Goal: Transaction & Acquisition: Purchase product/service

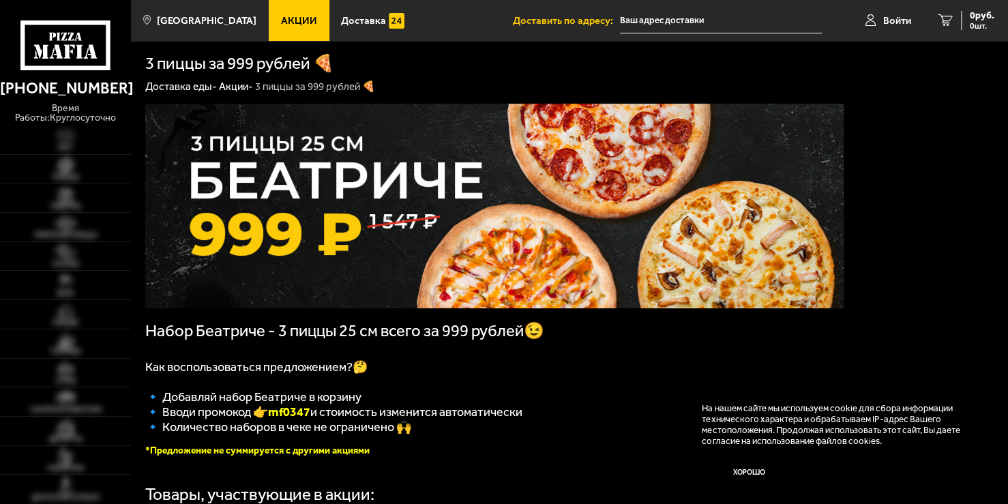
click at [558, 355] on p at bounding box center [494, 349] width 698 height 19
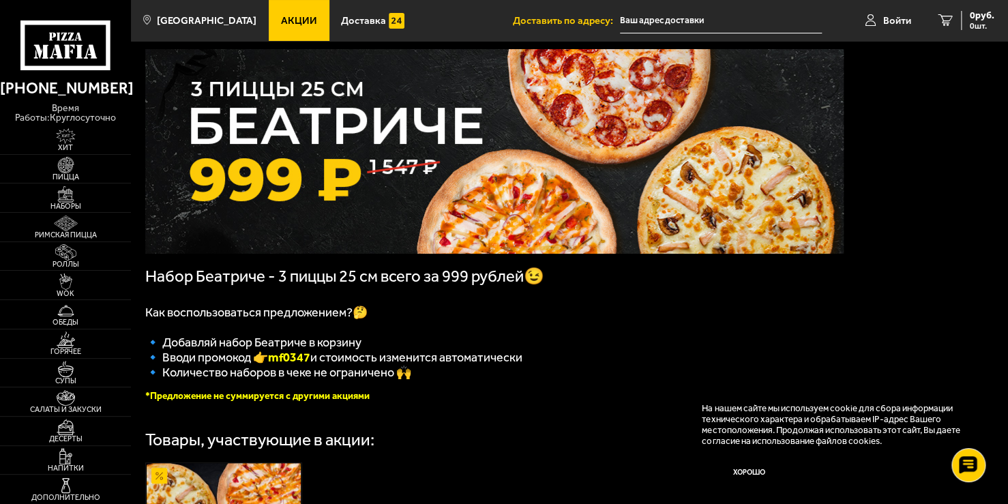
scroll to position [82, 0]
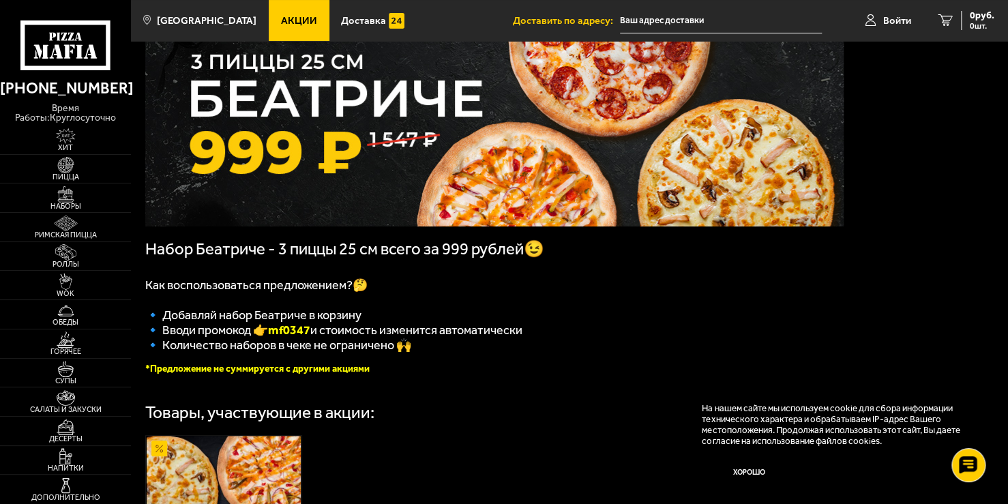
drag, startPoint x: 319, startPoint y: 338, endPoint x: 276, endPoint y: 339, distance: 43.0
click at [276, 338] on span "🔹 Вводи промокод 👉 mf0347 и стоимость изменится автоматически" at bounding box center [333, 330] width 377 height 15
copy b "mf0347"
click at [490, 293] on p "Как воспользоваться предложением?🤔" at bounding box center [494, 285] width 698 height 15
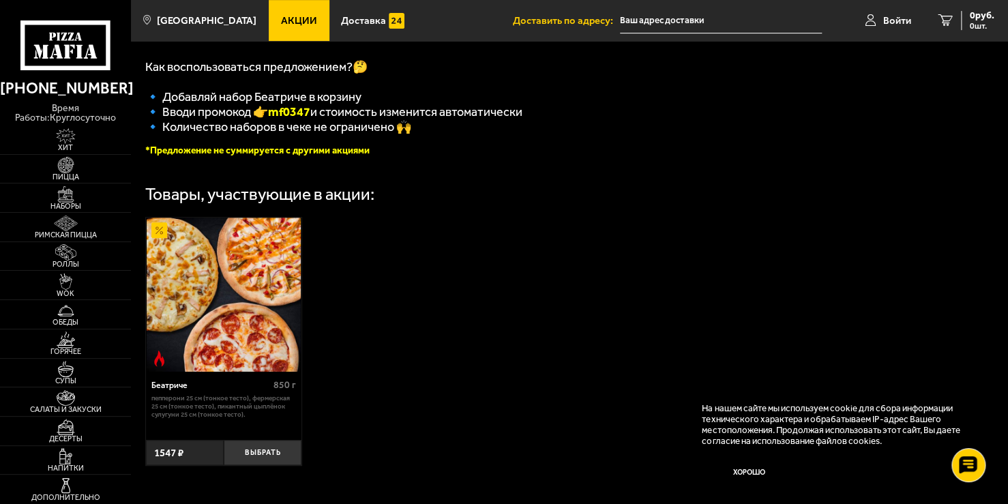
scroll to position [327, 0]
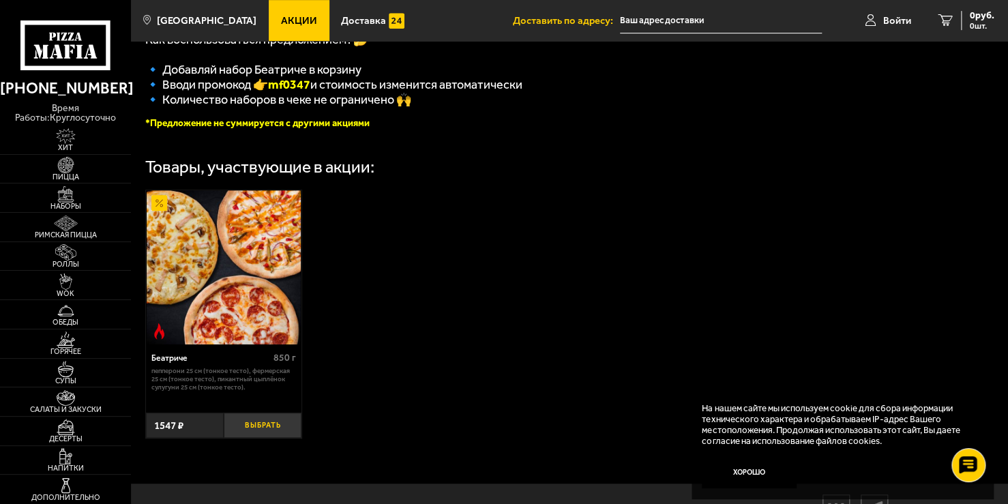
click at [254, 434] on button "Выбрать" at bounding box center [263, 426] width 78 height 26
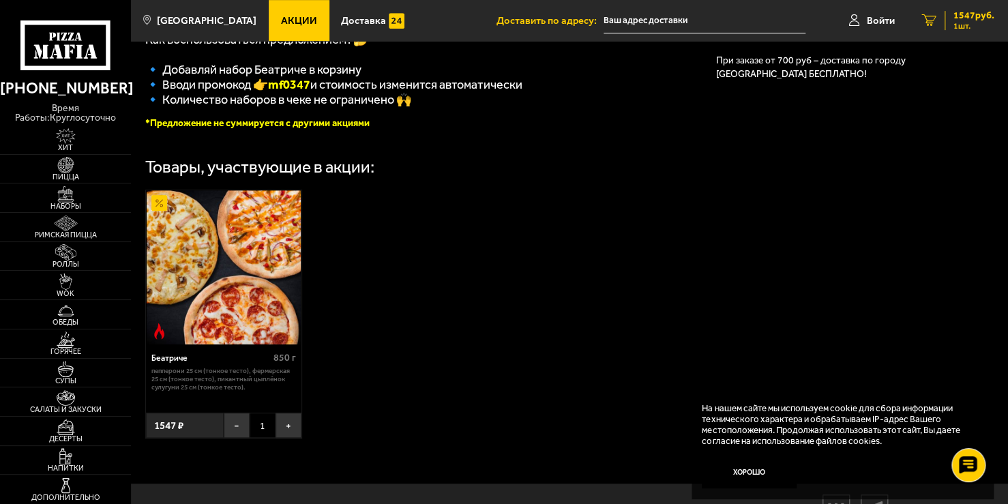
click at [969, 25] on span "1 шт." at bounding box center [974, 26] width 41 height 8
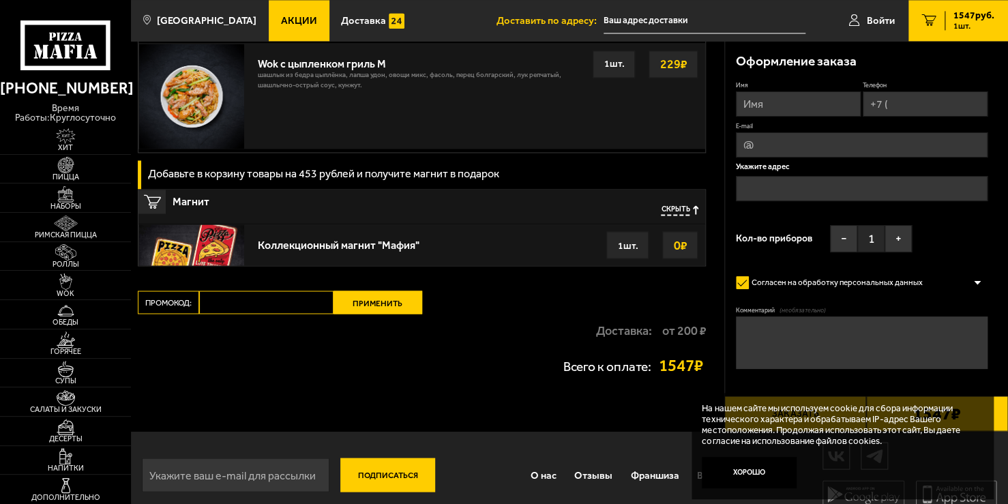
scroll to position [1037, 0]
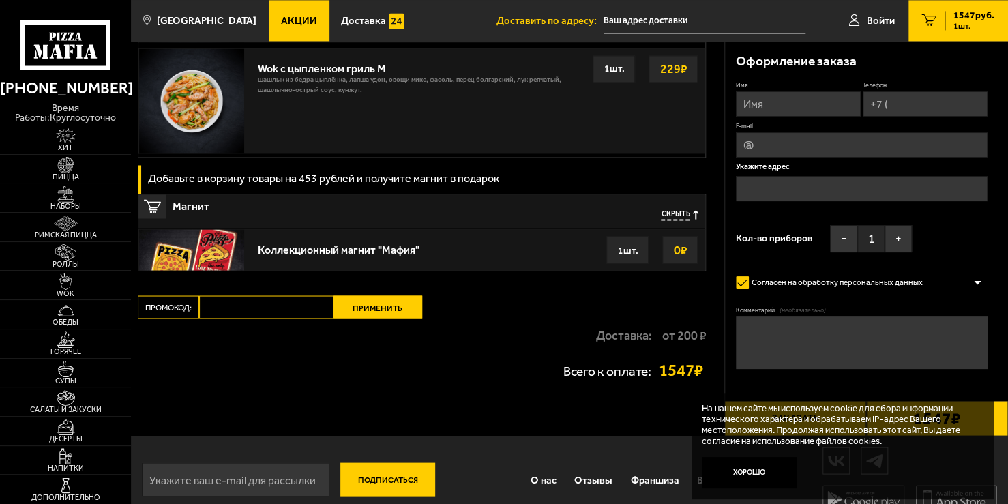
click at [241, 304] on input "Промокод:" at bounding box center [266, 306] width 134 height 23
paste input "mf0347"
type input "mf0347"
click at [355, 304] on button "Применить" at bounding box center [378, 306] width 89 height 23
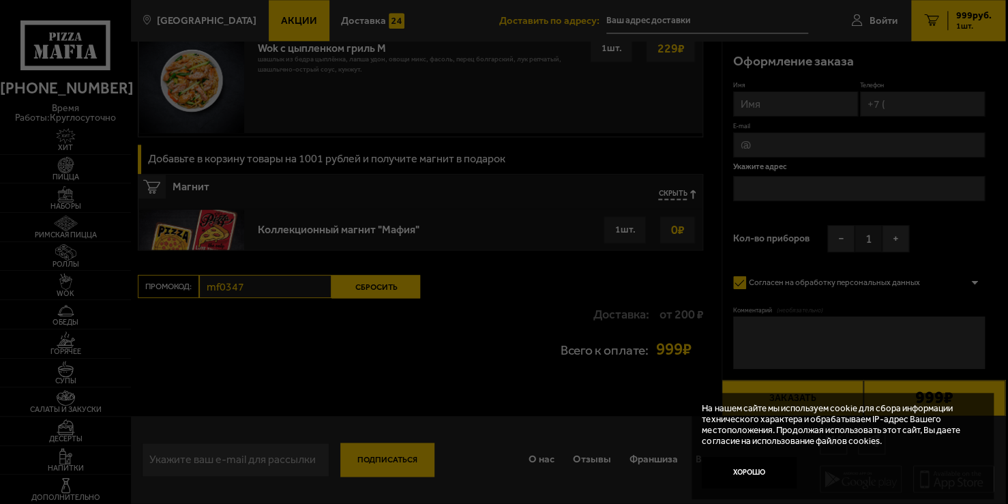
scroll to position [739, 0]
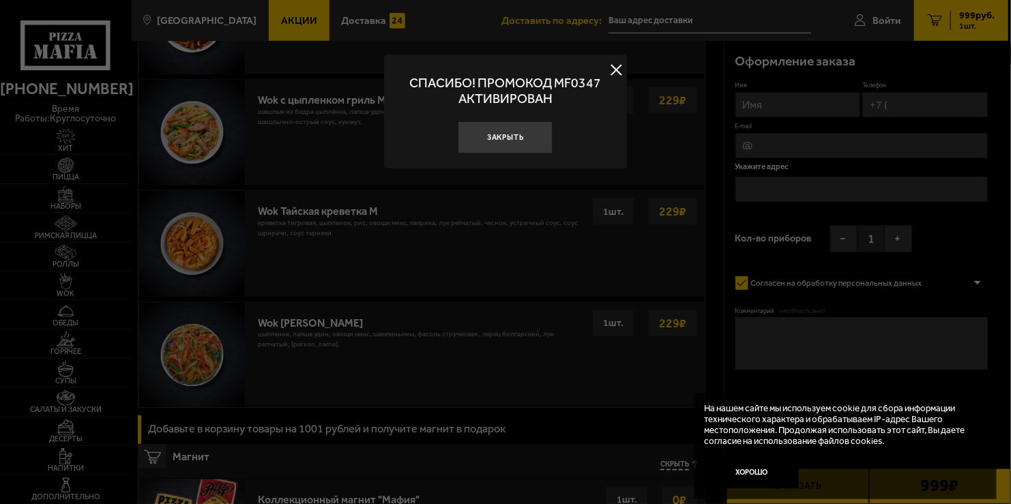
click at [613, 68] on button at bounding box center [616, 69] width 20 height 20
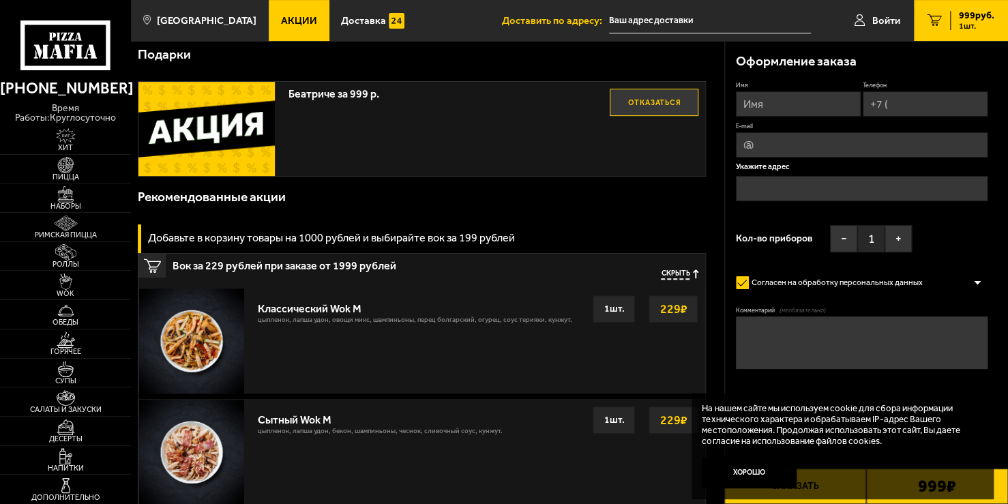
scroll to position [217, 0]
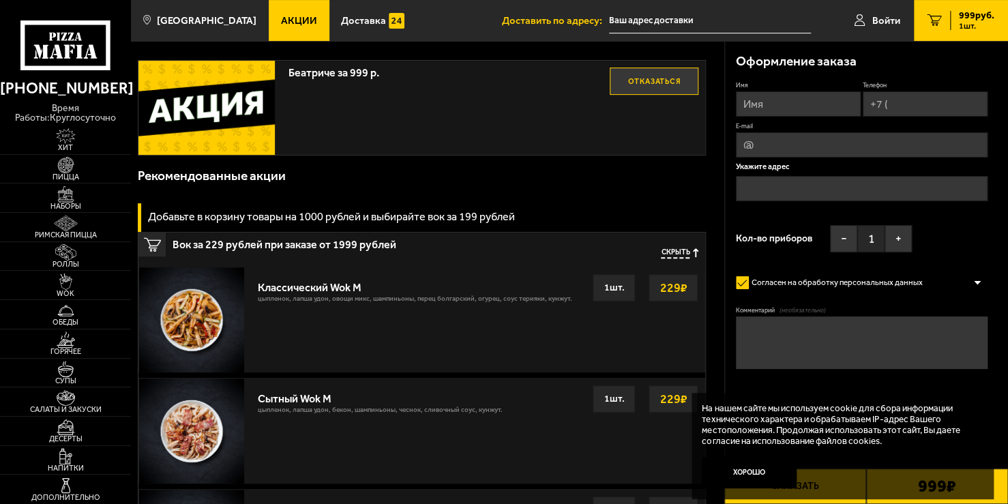
click at [665, 285] on strong "229 ₽" at bounding box center [673, 288] width 34 height 26
click at [605, 287] on div "1 шт." at bounding box center [614, 287] width 42 height 27
click at [649, 287] on div "229 ₽" at bounding box center [673, 287] width 49 height 27
click at [902, 237] on button "+" at bounding box center [898, 238] width 27 height 27
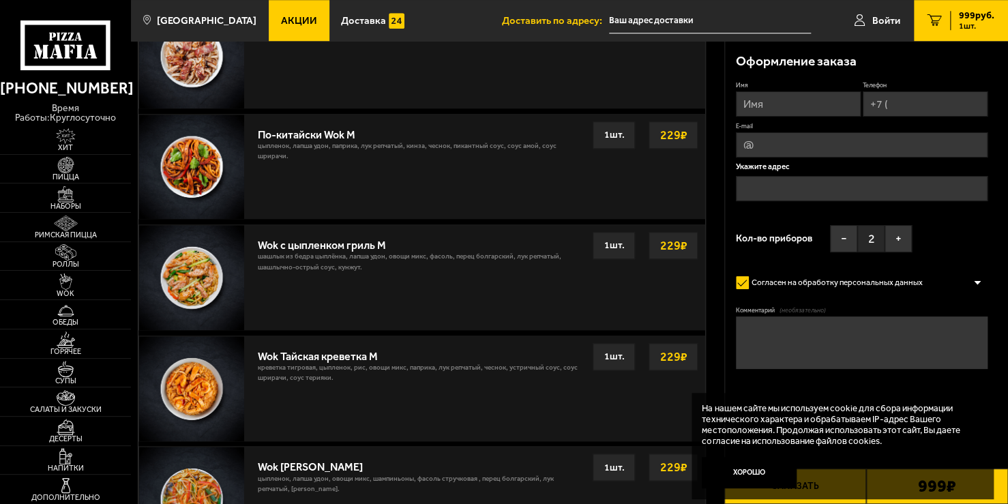
scroll to position [0, 0]
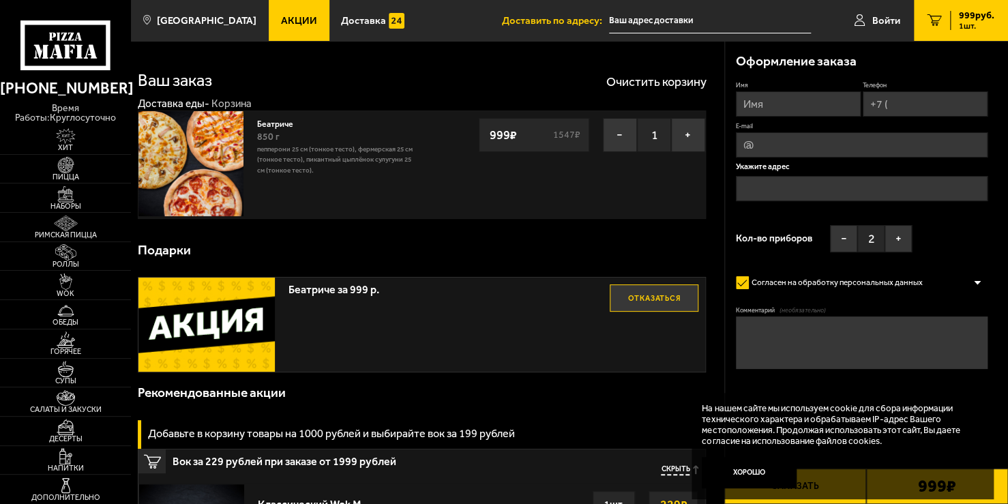
click at [789, 106] on input "Имя" at bounding box center [798, 103] width 125 height 25
type input "[PERSON_NAME]"
click at [905, 108] on input "Телефон" at bounding box center [925, 103] width 125 height 25
type input "[PHONE_NUMBER]"
click at [997, 87] on div "Оформление заказа Имя [PERSON_NAME] Телефон Применить скидку Вы будете зарегист…" at bounding box center [867, 237] width 284 height 392
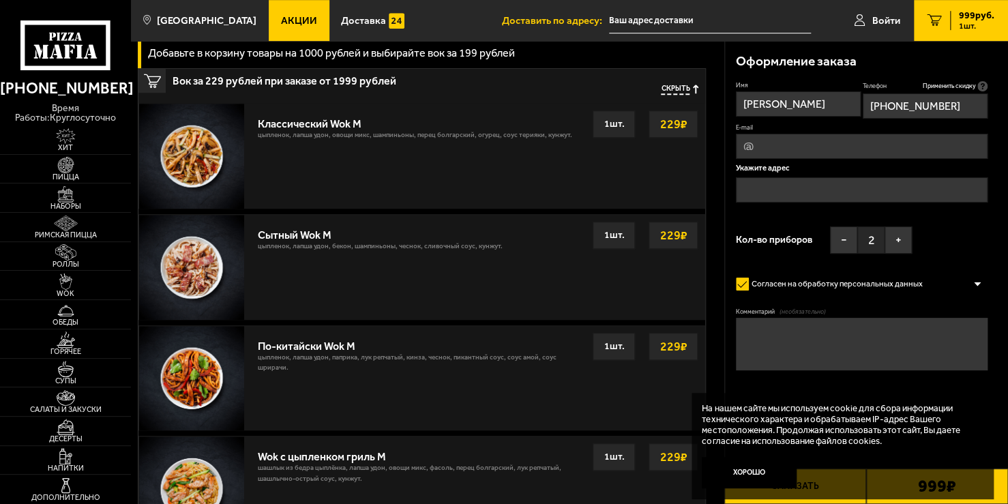
scroll to position [408, 0]
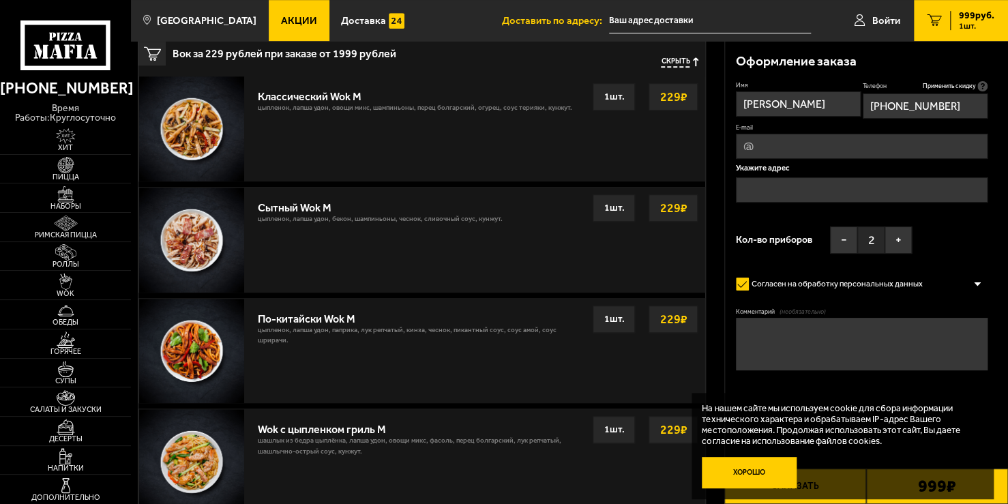
click at [740, 464] on button "Хорошо" at bounding box center [749, 472] width 95 height 31
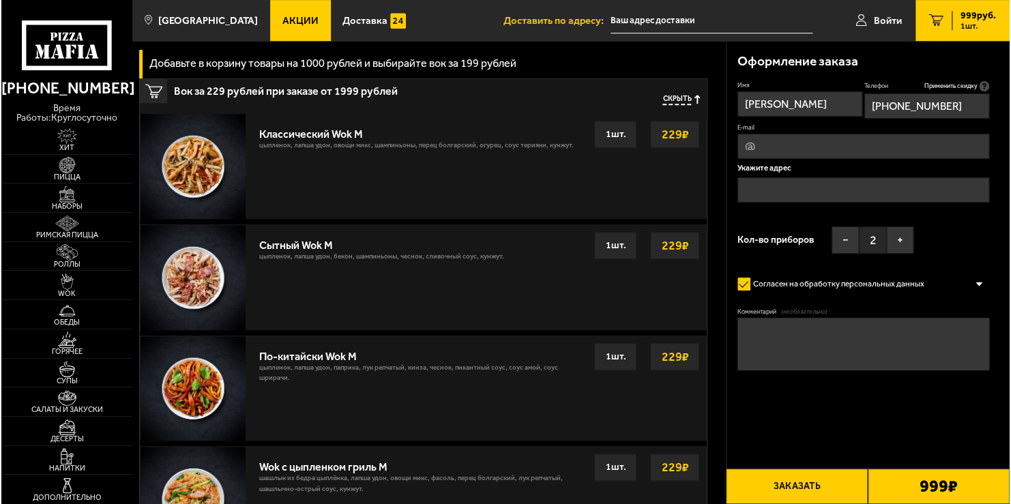
scroll to position [368, 0]
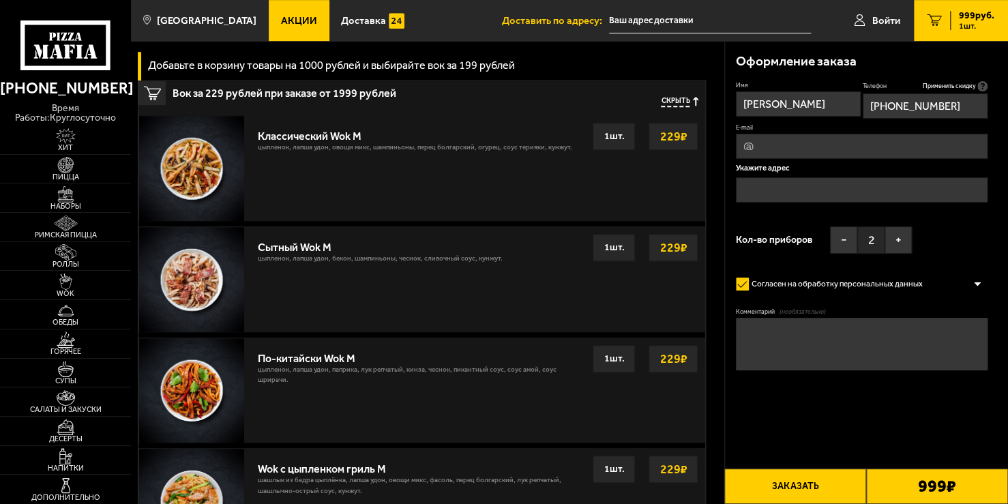
click at [879, 191] on input "text" at bounding box center [862, 189] width 252 height 25
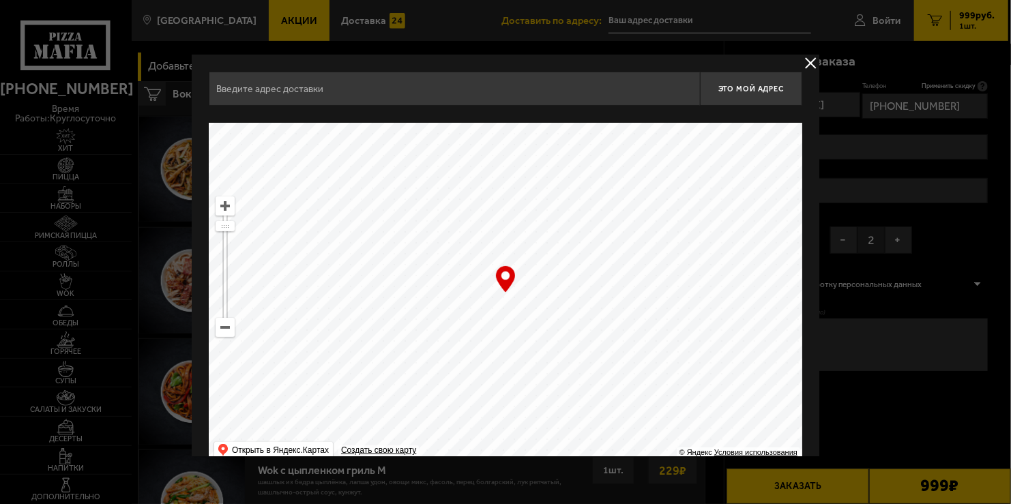
click at [351, 90] on input "text" at bounding box center [454, 89] width 491 height 34
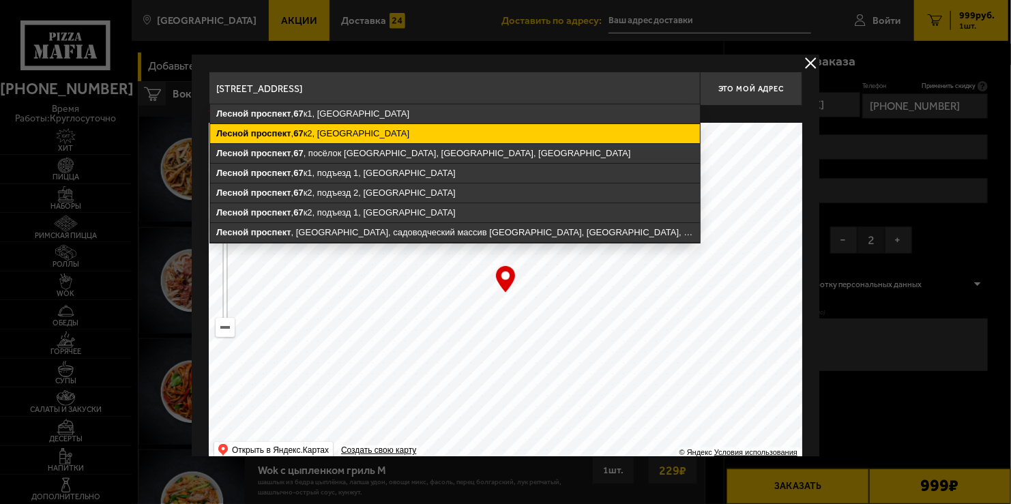
click at [310, 133] on ymaps "[STREET_ADDRESS]" at bounding box center [455, 133] width 490 height 19
type input "[STREET_ADDRESS]"
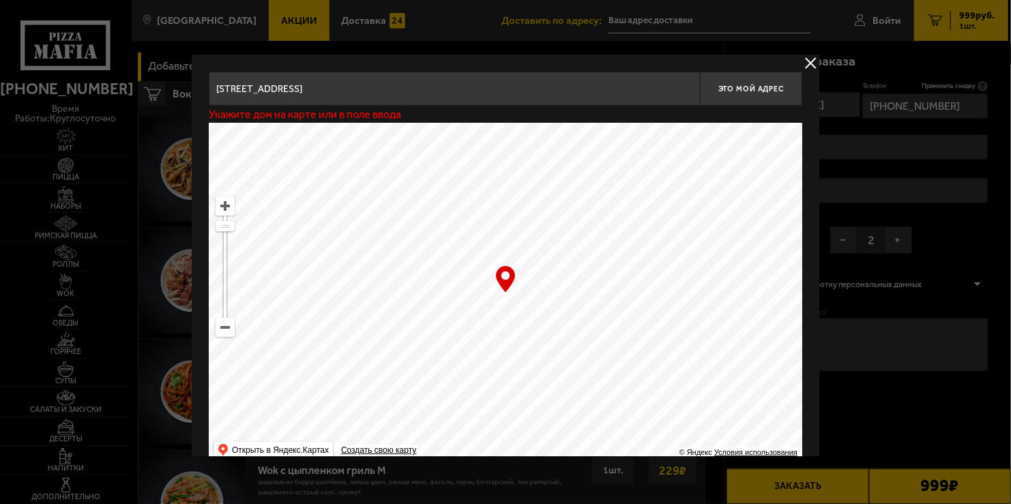
type input "[STREET_ADDRESS]"
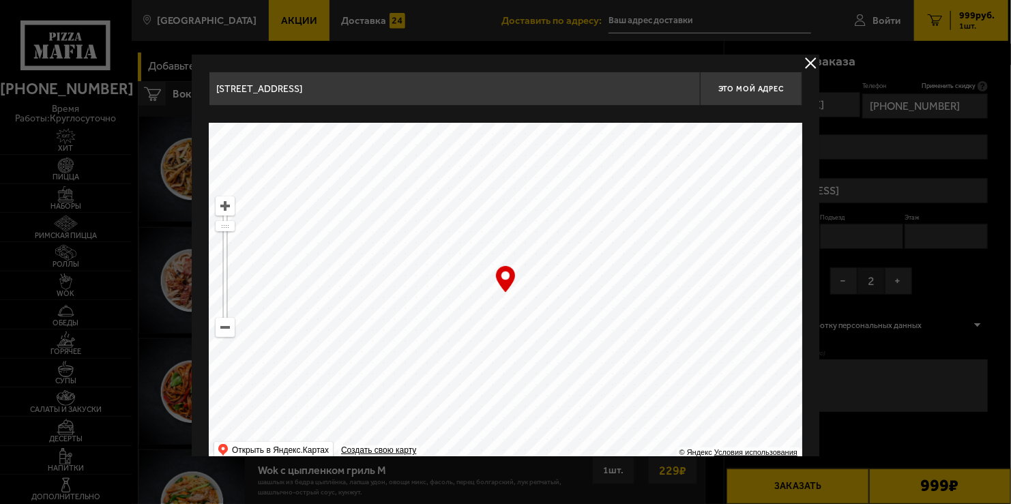
click at [428, 95] on input "[STREET_ADDRESS]" at bounding box center [454, 89] width 491 height 34
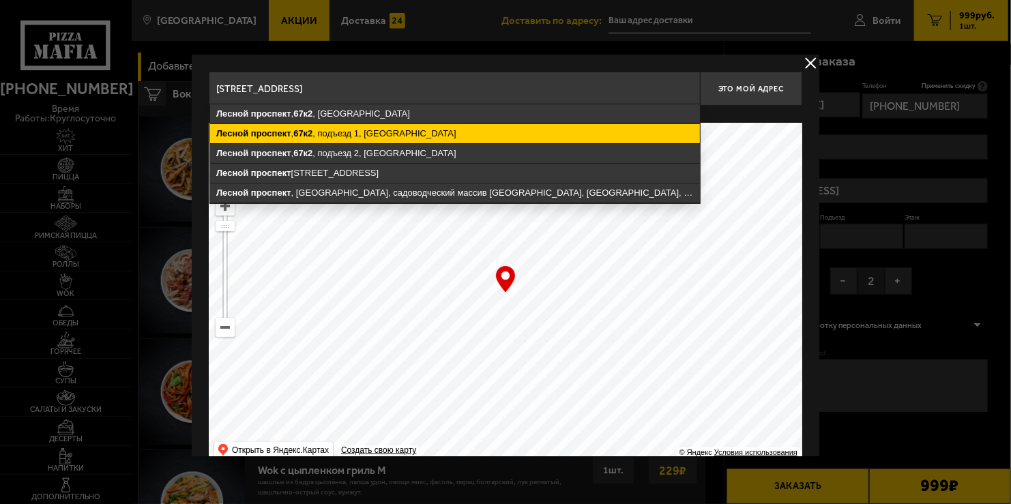
click at [428, 132] on ymaps "[STREET_ADDRESS]" at bounding box center [455, 133] width 490 height 19
type input "[STREET_ADDRESS]"
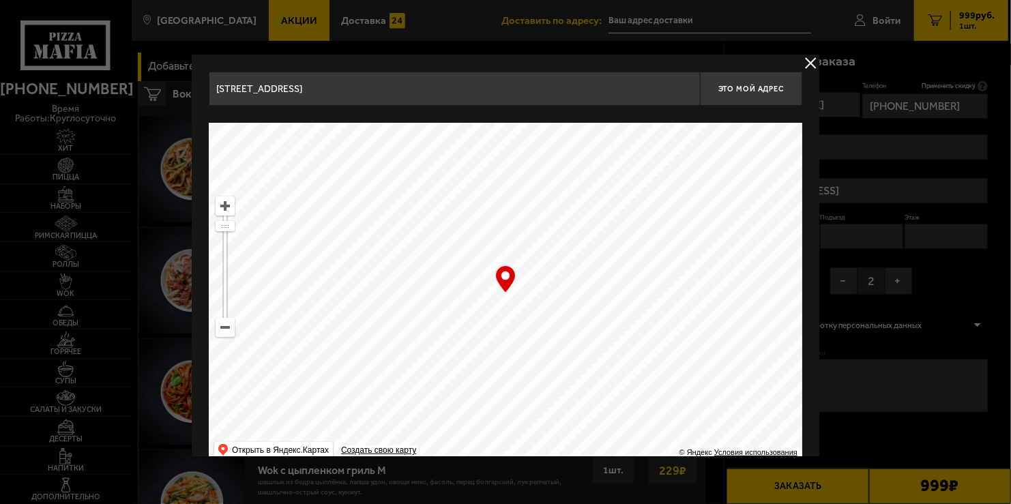
type input "[STREET_ADDRESS]"
click at [741, 87] on span "Это мой адрес" at bounding box center [750, 89] width 65 height 9
type input "[STREET_ADDRESS]"
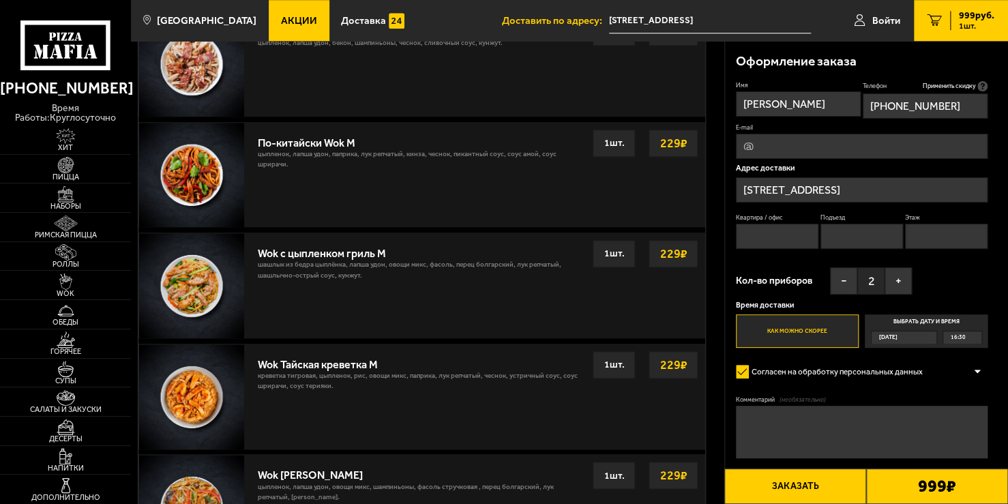
scroll to position [587, 0]
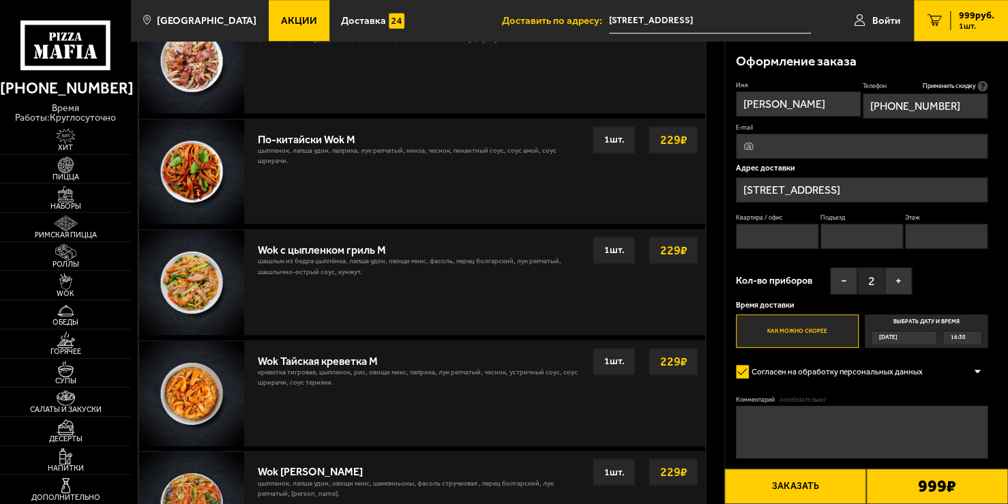
click at [819, 488] on button "Заказать" at bounding box center [795, 486] width 142 height 35
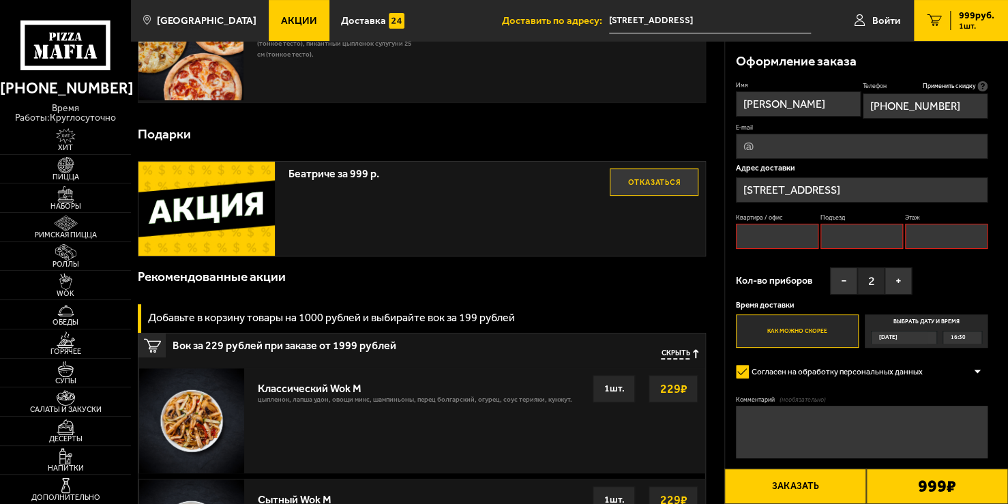
scroll to position [115, 0]
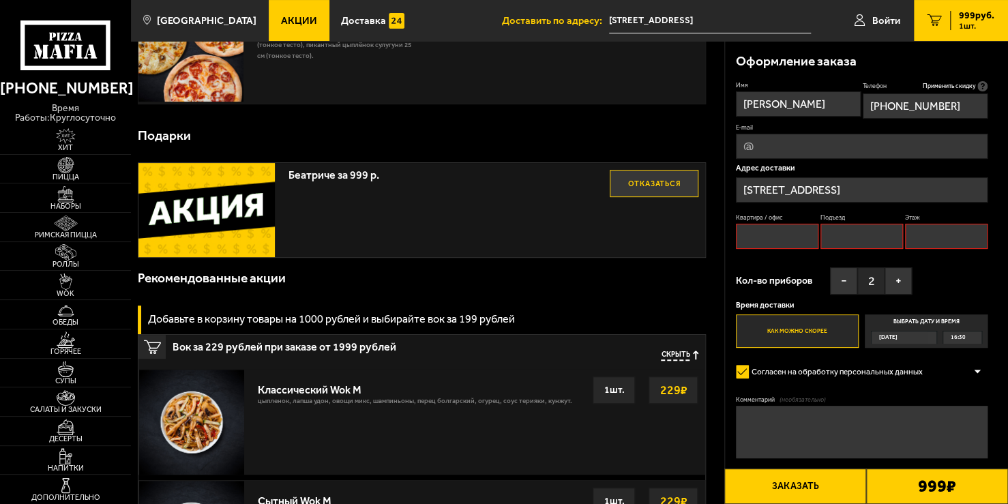
click at [769, 243] on input "Квартира / офис" at bounding box center [777, 236] width 83 height 25
click at [858, 241] on input "Подъезд" at bounding box center [862, 236] width 83 height 25
click at [782, 251] on div "Квартира / офис Подъезд Этаж" at bounding box center [862, 233] width 252 height 41
click at [782, 246] on input "Квартира / офис" at bounding box center [777, 236] width 83 height 25
type input "131"
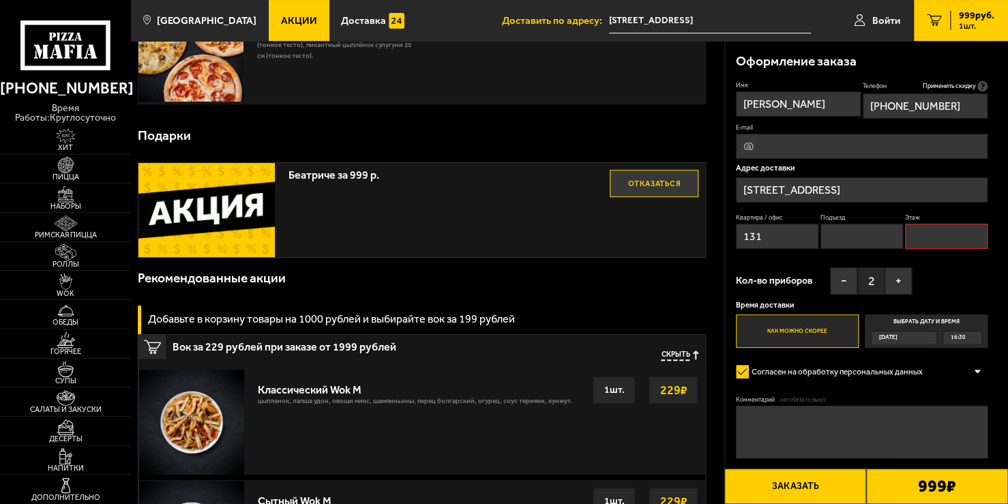
click at [853, 234] on input "Подъезд" at bounding box center [862, 236] width 83 height 25
type input "1"
click at [931, 233] on input "Этаж" at bounding box center [946, 236] width 83 height 25
drag, startPoint x: 785, startPoint y: 239, endPoint x: 731, endPoint y: 241, distance: 54.6
click at [731, 241] on div "Оформление заказа Имя [PERSON_NAME] Телефон Применить скидку Вы будете зарегист…" at bounding box center [867, 281] width 284 height 480
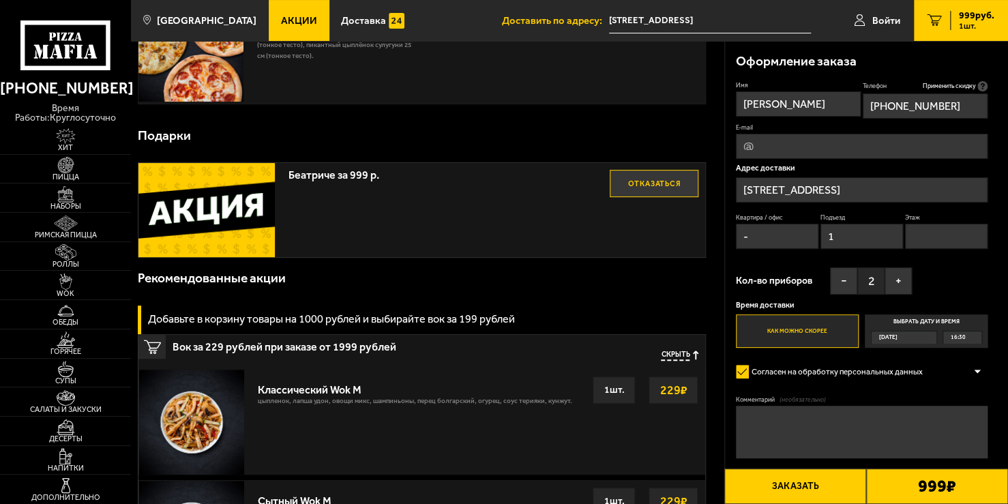
type input "-"
click at [927, 239] on input "Этаж" at bounding box center [946, 236] width 83 height 25
type input "-"
drag, startPoint x: 773, startPoint y: 418, endPoint x: 744, endPoint y: 428, distance: 30.2
click at [744, 428] on textarea "Комментарий (необязательно)" at bounding box center [862, 432] width 252 height 53
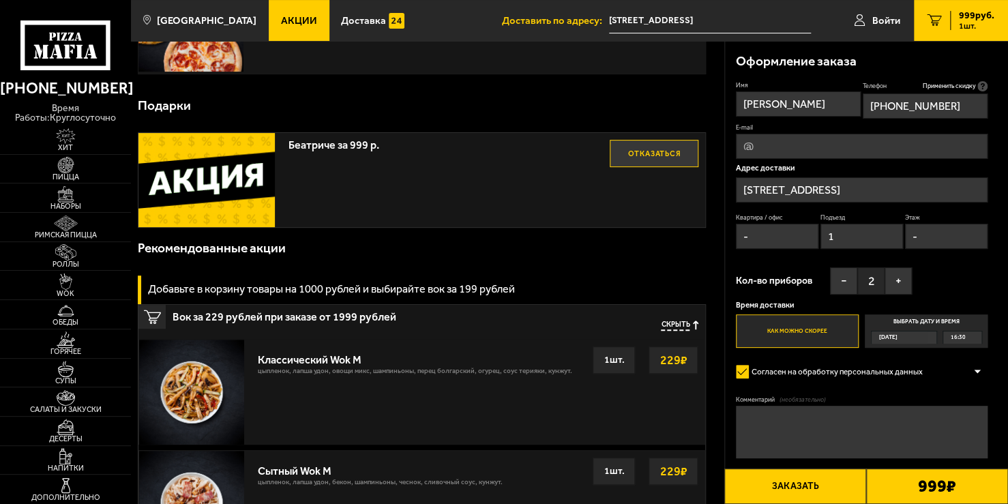
scroll to position [148, 0]
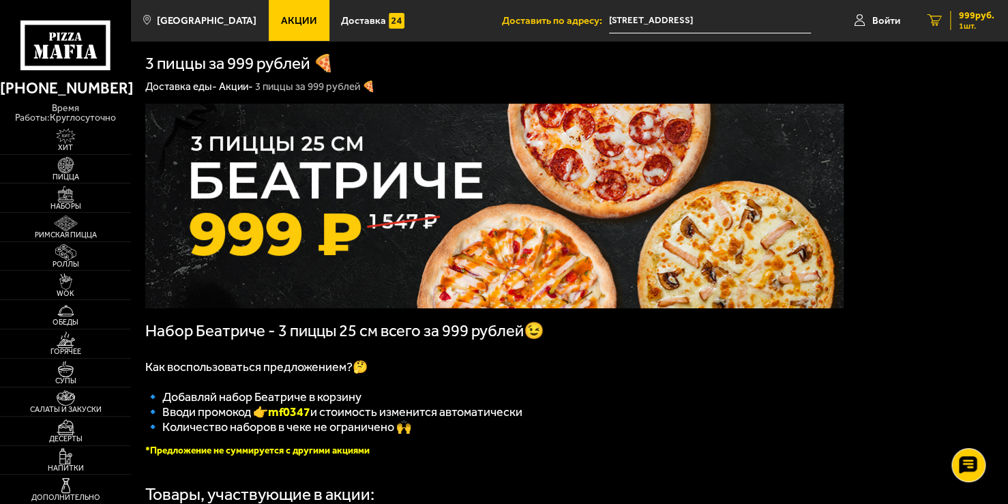
click at [971, 5] on link "1 999 руб. 1 шт." at bounding box center [961, 20] width 94 height 41
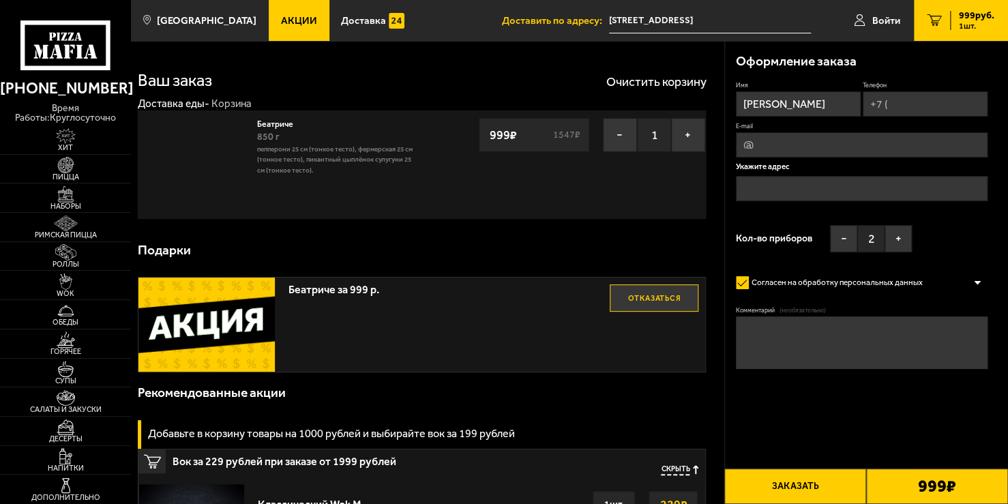
type input "[STREET_ADDRESS]"
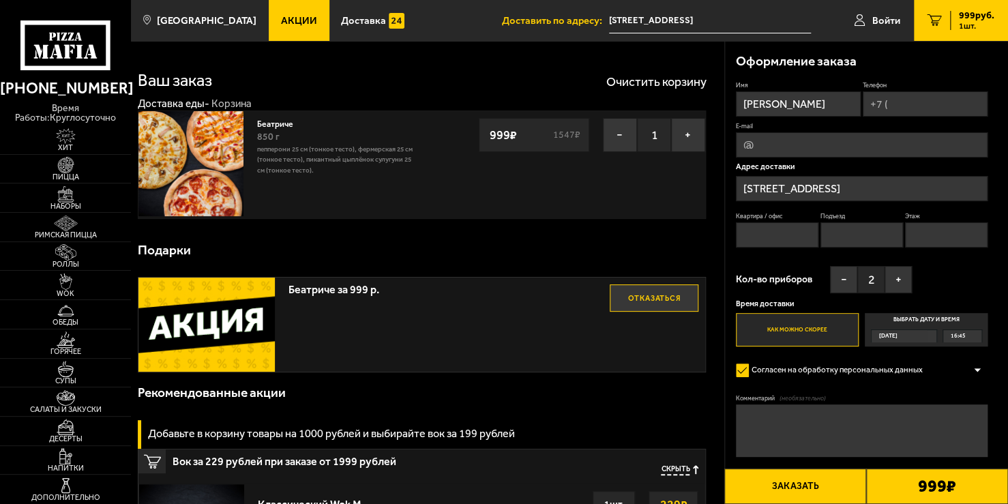
click at [770, 236] on input "Квартира / офис" at bounding box center [777, 234] width 83 height 25
type input "131"
click at [846, 244] on input "Подъезд" at bounding box center [862, 234] width 83 height 25
type input "1"
click at [924, 229] on input "Этаж" at bounding box center [946, 234] width 83 height 25
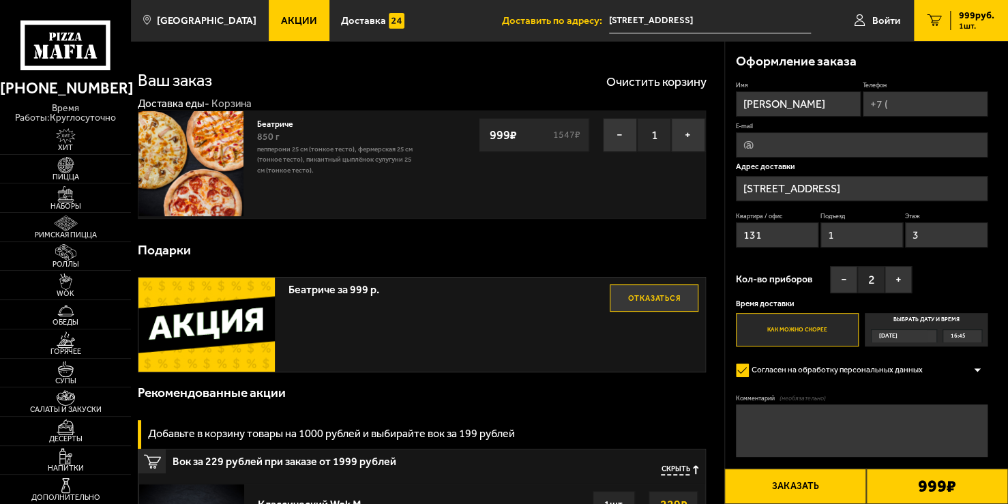
type input "3"
click at [993, 210] on div "Оформление заказа Имя [PERSON_NAME] Телефон E-mail Адрес доставки [STREET_ADDRE…" at bounding box center [867, 280] width 284 height 478
drag, startPoint x: 928, startPoint y: 239, endPoint x: 909, endPoint y: 239, distance: 19.8
click at [909, 239] on input "3" at bounding box center [946, 234] width 83 height 25
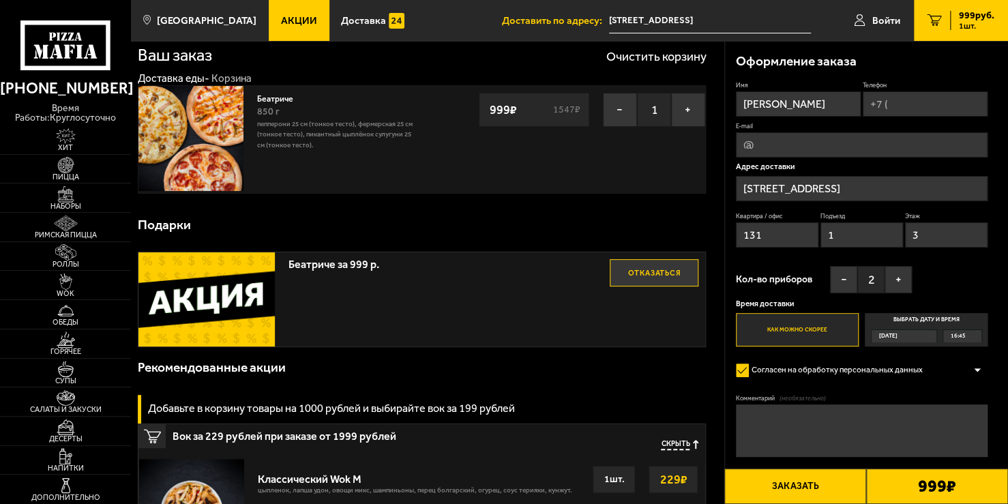
scroll to position [20, 0]
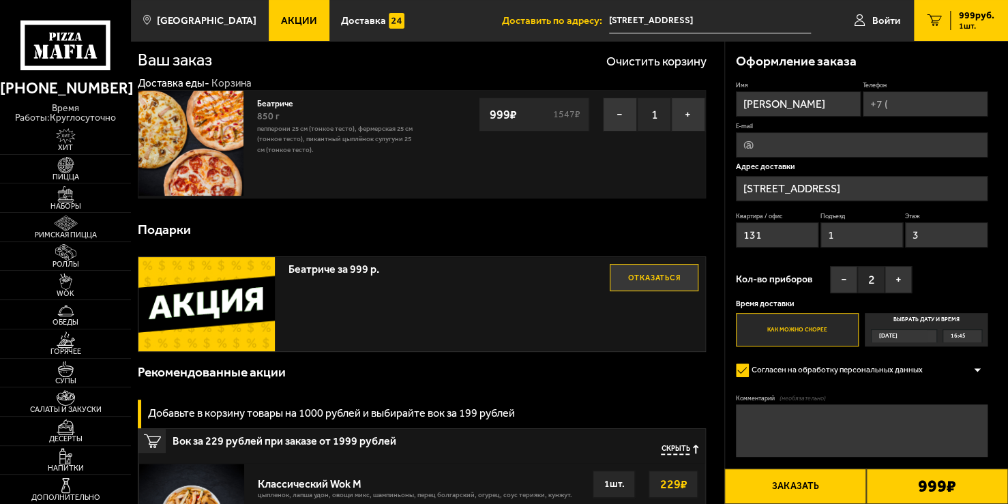
click at [900, 94] on input "Телефон" at bounding box center [925, 103] width 125 height 25
click at [924, 101] on input "Телефон" at bounding box center [925, 103] width 125 height 25
type input "[PHONE_NUMBER]"
click at [959, 83] on span "Применить скидку" at bounding box center [948, 86] width 53 height 9
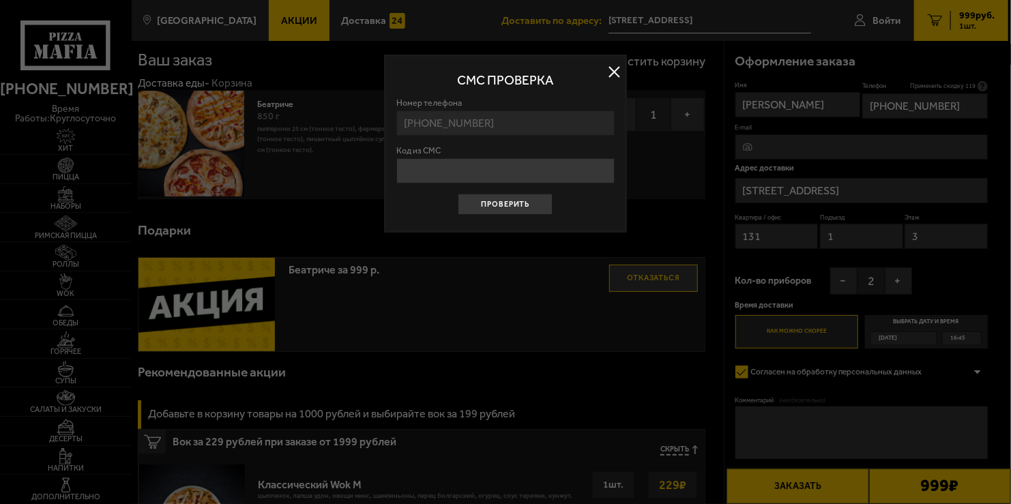
click at [608, 66] on button at bounding box center [614, 71] width 20 height 20
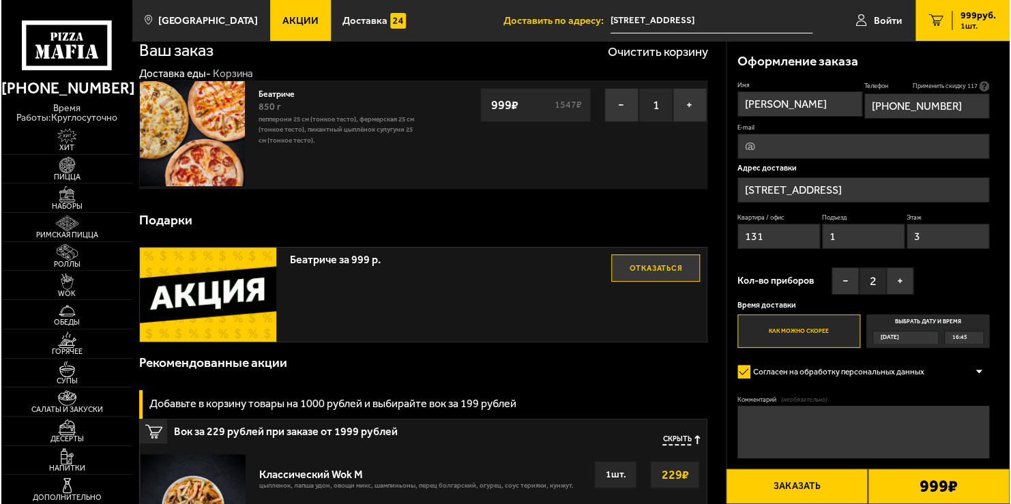
scroll to position [38, 0]
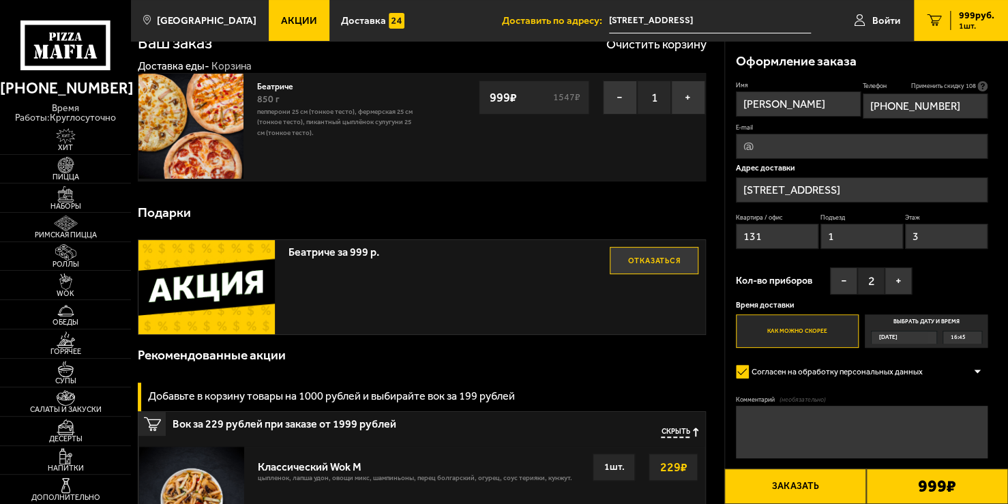
drag, startPoint x: 936, startPoint y: 83, endPoint x: 965, endPoint y: 85, distance: 29.4
drag, startPoint x: 965, startPoint y: 85, endPoint x: 984, endPoint y: 87, distance: 18.5
click at [984, 87] on icon at bounding box center [982, 86] width 10 height 10
click at [984, 93] on input "[PHONE_NUMBER]" at bounding box center [925, 105] width 125 height 25
click at [814, 488] on button "Заказать" at bounding box center [795, 486] width 142 height 35
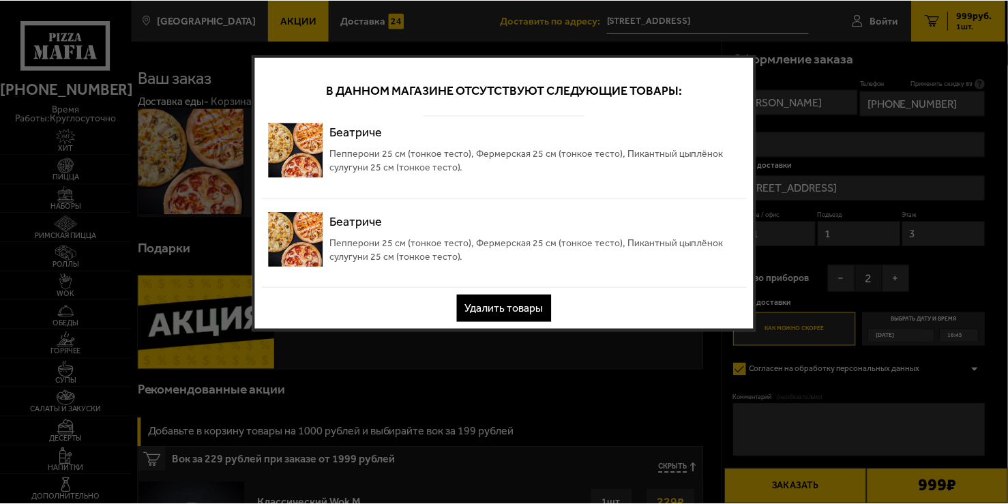
scroll to position [0, 0]
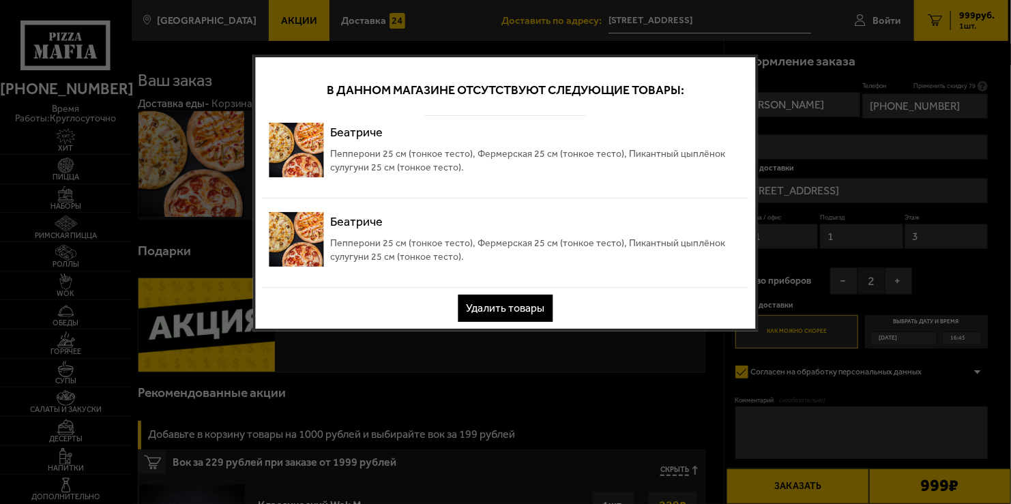
click at [526, 301] on button "Удалить товары" at bounding box center [505, 308] width 95 height 27
